Goal: Check status: Check status

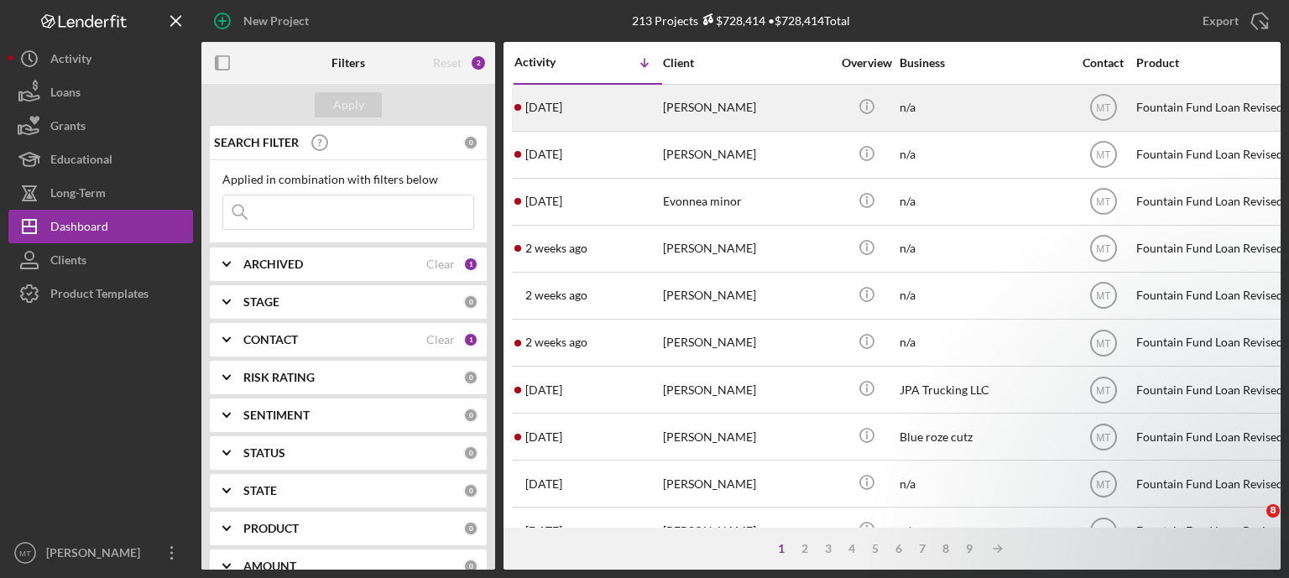
click at [642, 99] on div "[DATE] [PERSON_NAME]" at bounding box center [588, 108] width 147 height 44
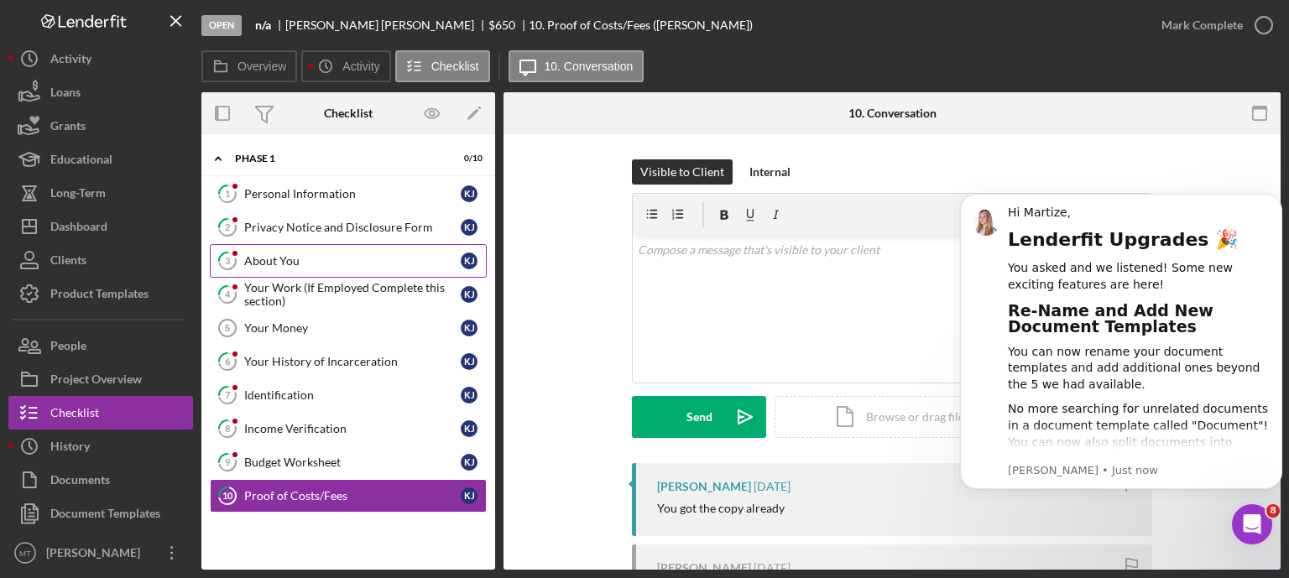
click at [324, 254] on div "About You" at bounding box center [352, 260] width 217 height 13
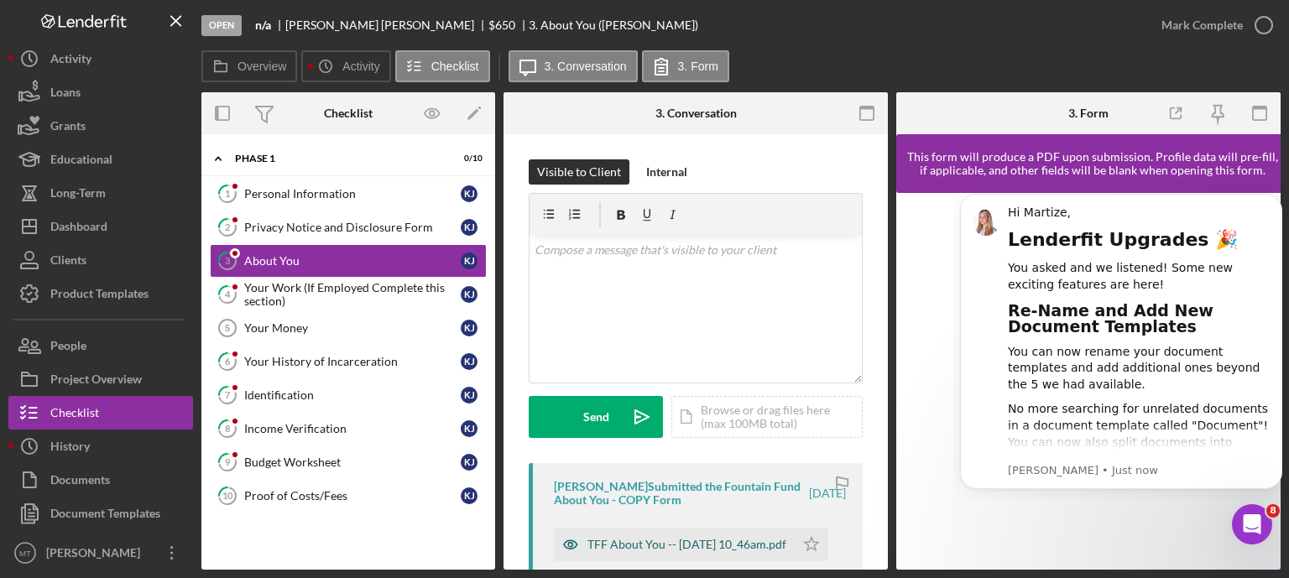
click at [619, 539] on div "TFF About You -- [DATE] 10_46am.pdf" at bounding box center [687, 544] width 199 height 13
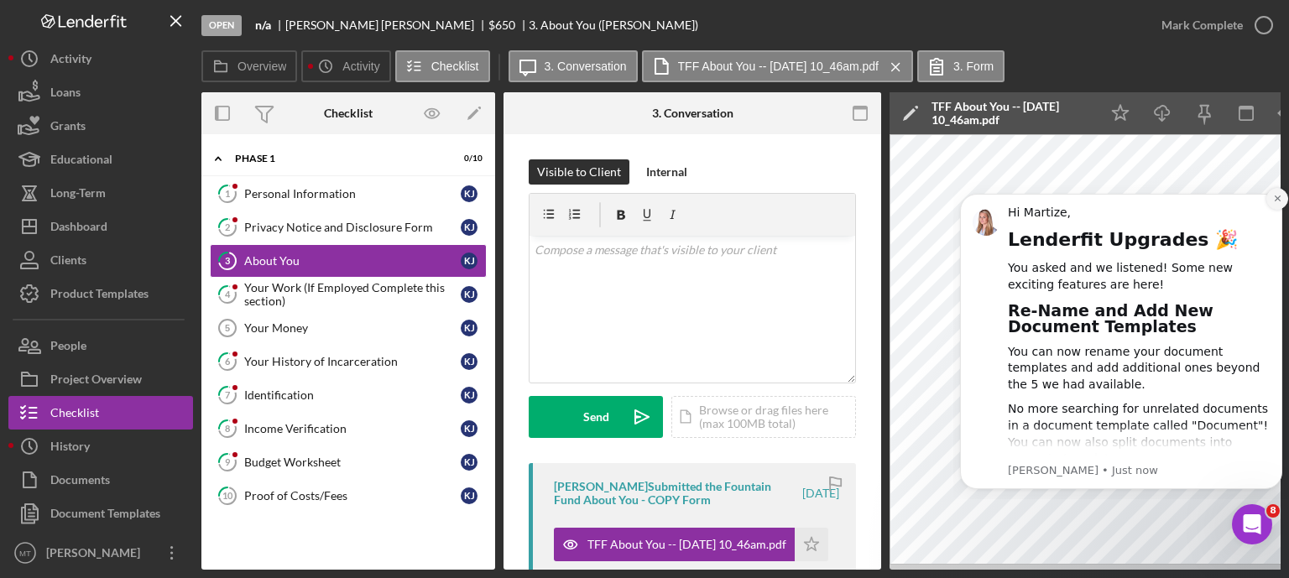
click at [1272, 195] on button "Dismiss notification" at bounding box center [1278, 199] width 22 height 22
